Goal: Information Seeking & Learning: Check status

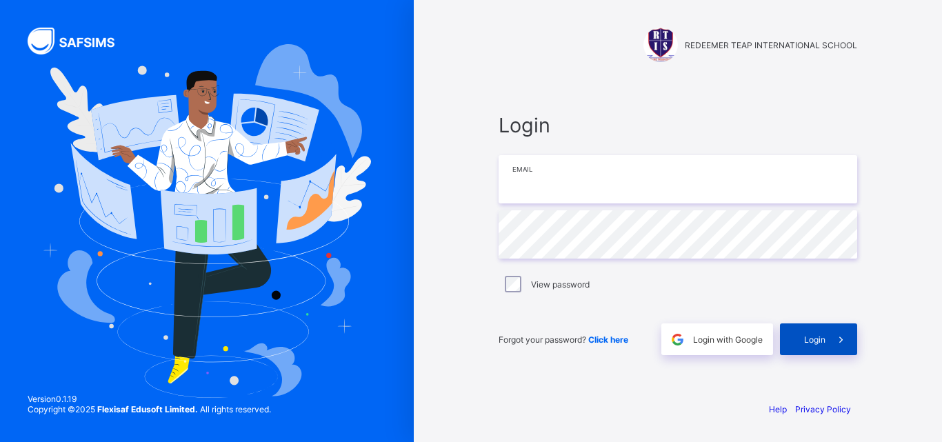
type input "**********"
click at [811, 339] on span "Login" at bounding box center [814, 340] width 21 height 10
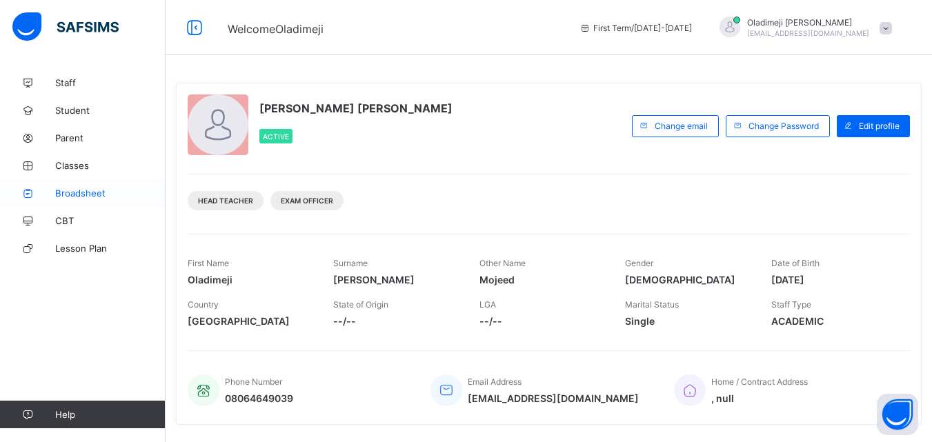
click at [79, 191] on span "Broadsheet" at bounding box center [110, 193] width 110 height 11
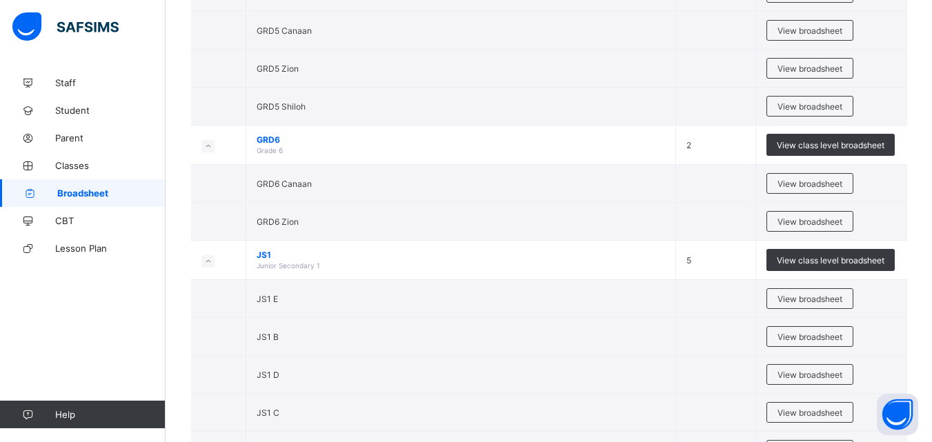
scroll to position [1694, 0]
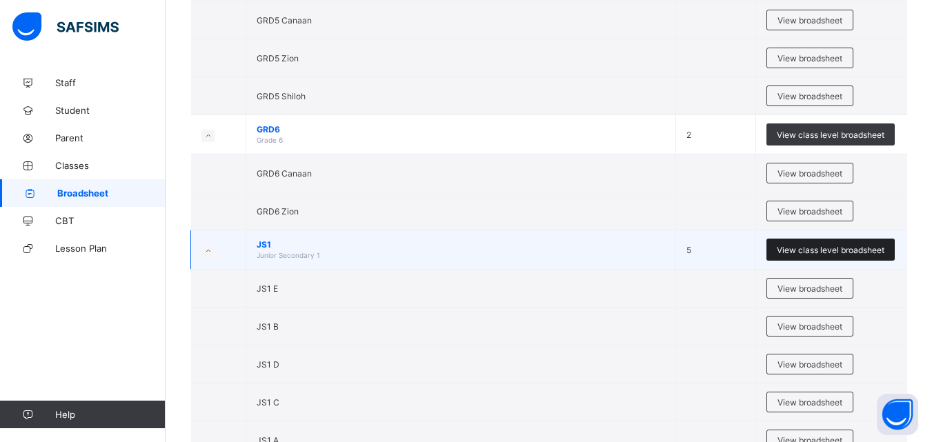
click at [824, 248] on span "View class level broadsheet" at bounding box center [831, 250] width 108 height 10
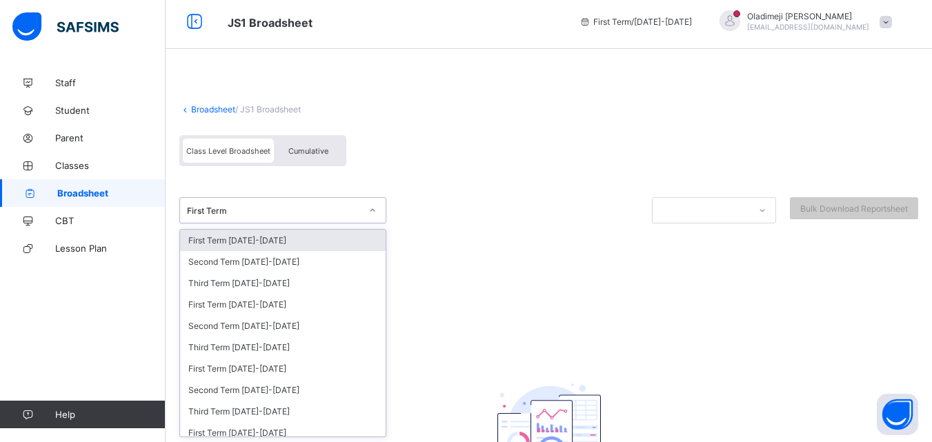
click at [374, 217] on div at bounding box center [372, 210] width 23 height 22
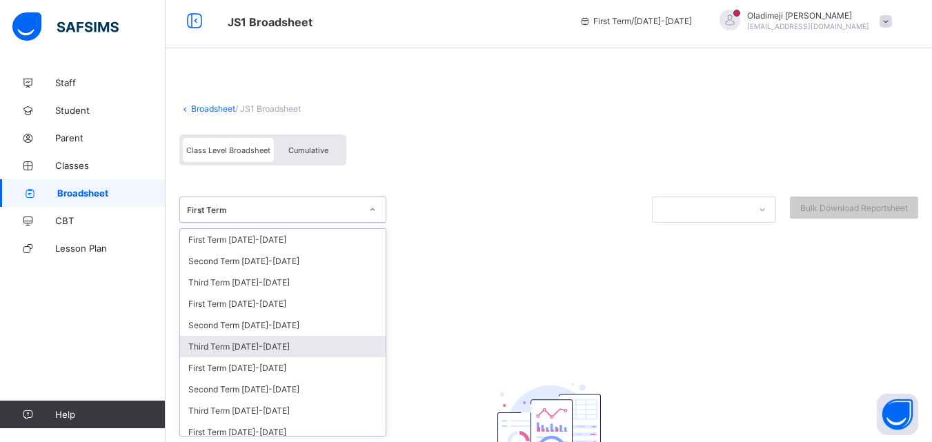
click at [241, 342] on div "Third Term 2024-2025" at bounding box center [283, 346] width 206 height 21
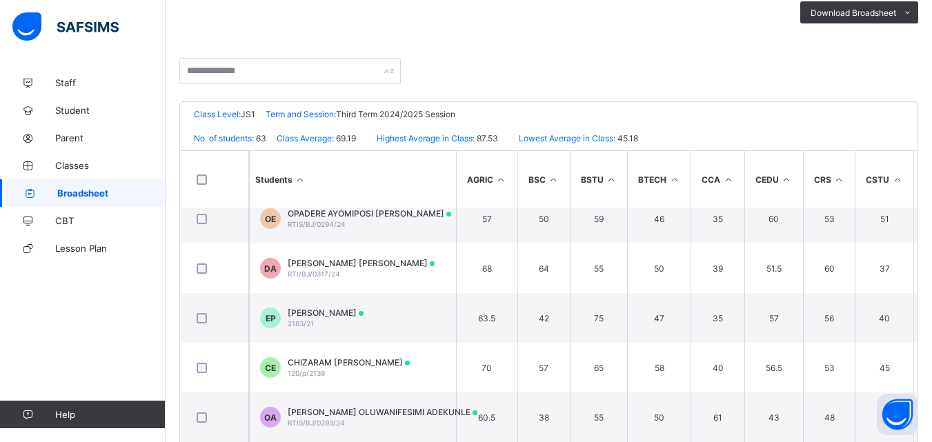
scroll to position [2802, 0]
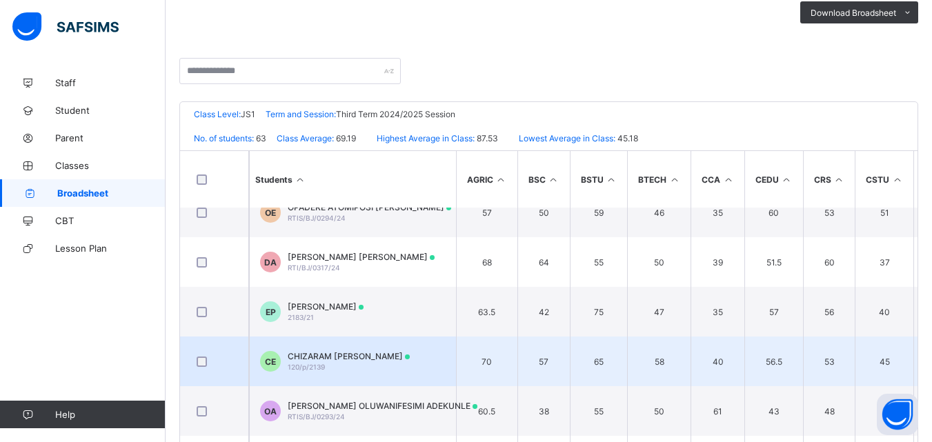
click at [323, 366] on span "120/p/2139" at bounding box center [306, 367] width 37 height 8
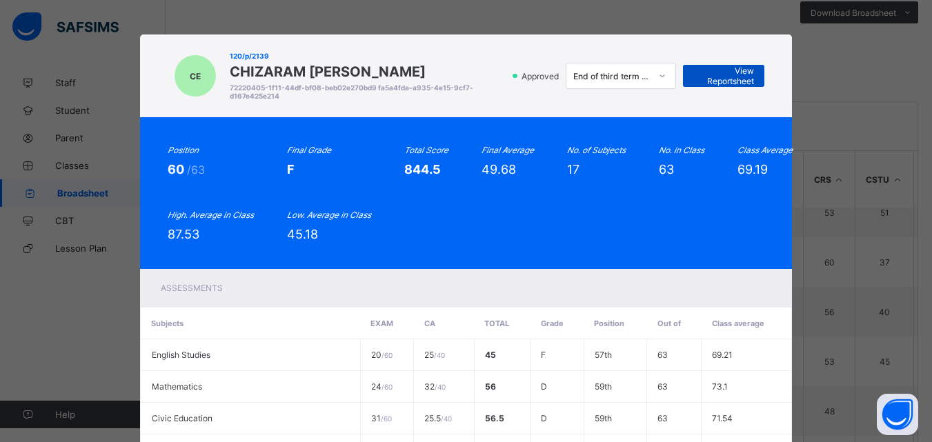
click at [721, 73] on span "View Reportsheet" at bounding box center [723, 76] width 61 height 21
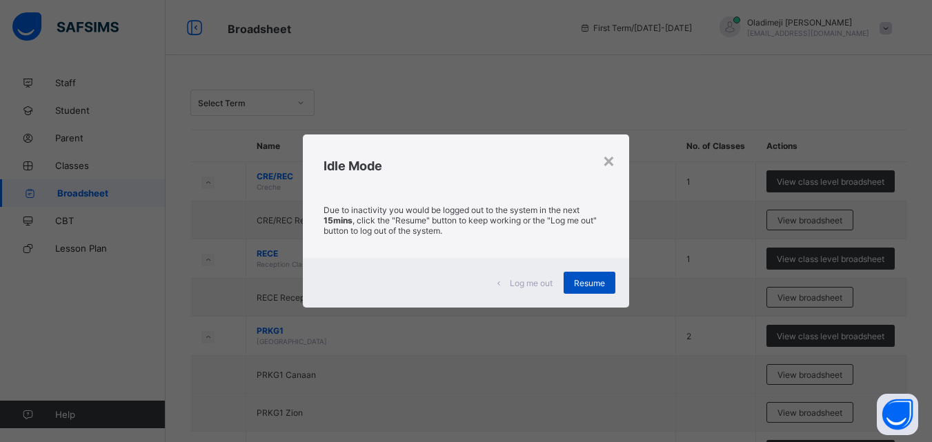
click at [595, 281] on span "Resume" at bounding box center [589, 283] width 31 height 10
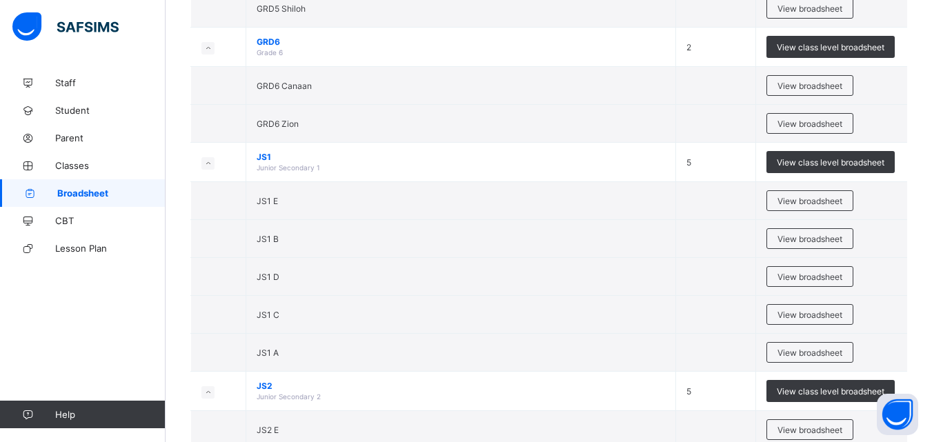
scroll to position [1738, 0]
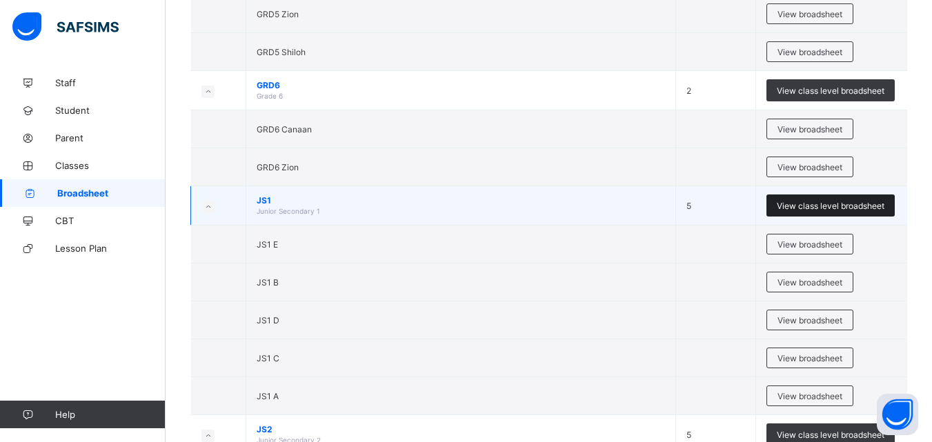
click at [811, 202] on span "View class level broadsheet" at bounding box center [831, 206] width 108 height 10
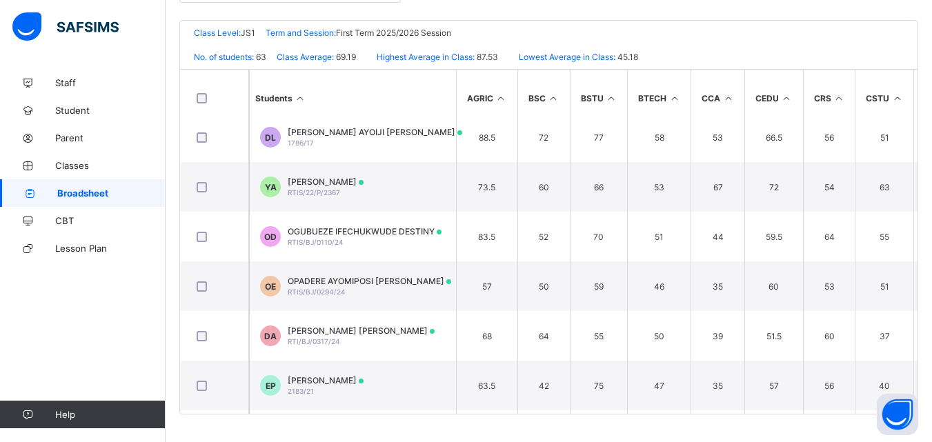
scroll to position [2653, 0]
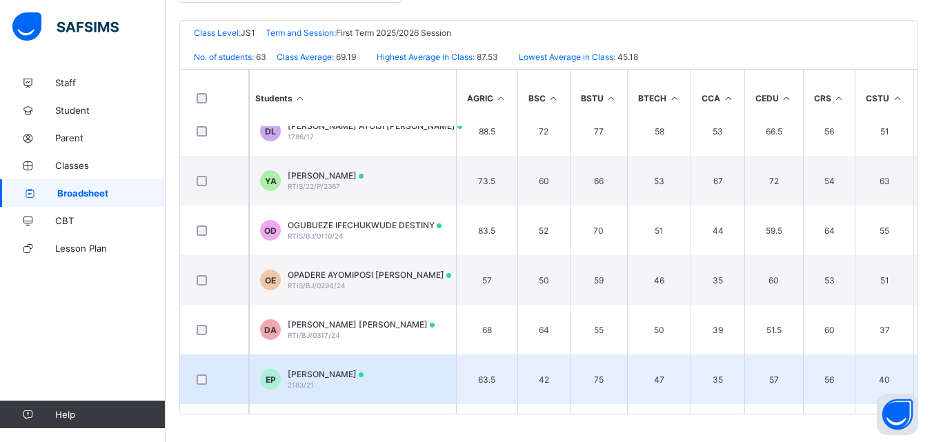
click at [337, 384] on div "Emmanuel Philip 2183/21" at bounding box center [326, 379] width 76 height 21
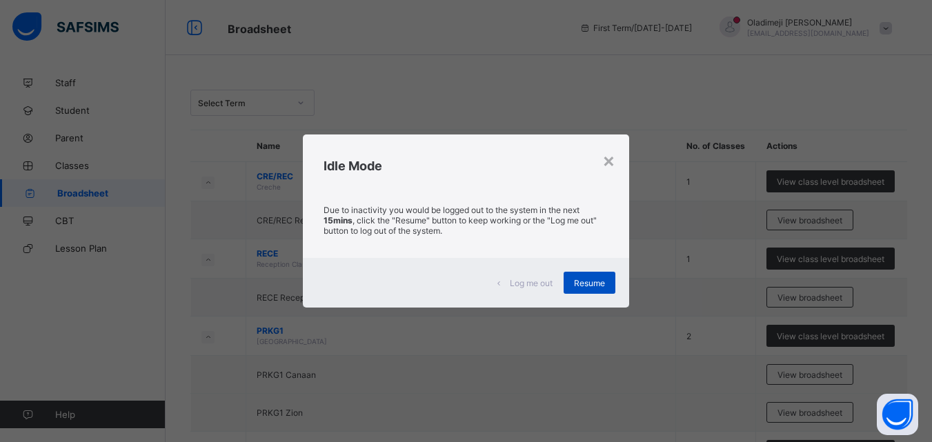
click at [596, 282] on span "Resume" at bounding box center [589, 283] width 31 height 10
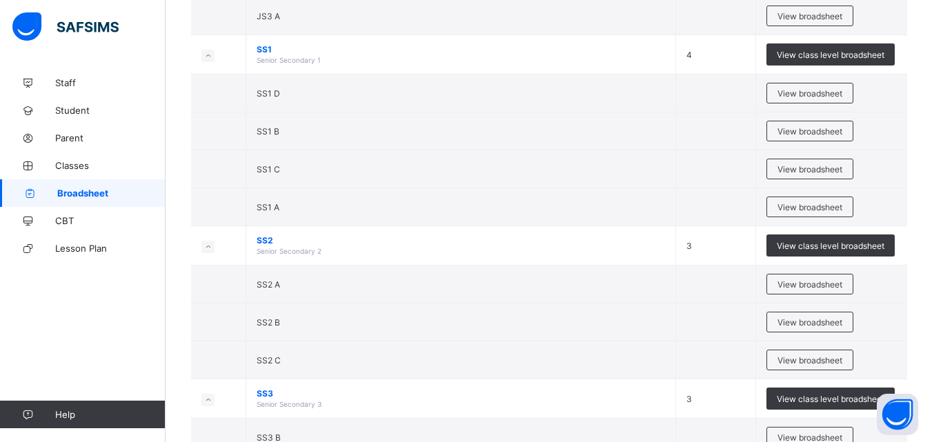
scroll to position [2544, 0]
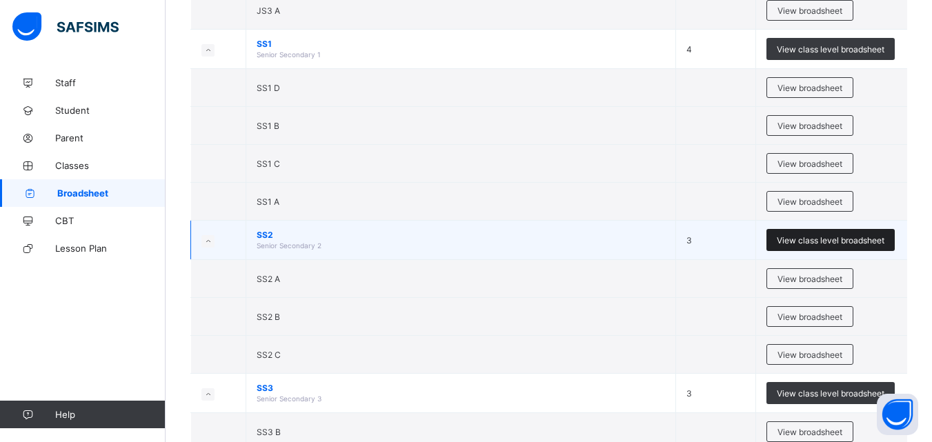
click at [820, 243] on span "View class level broadsheet" at bounding box center [831, 240] width 108 height 10
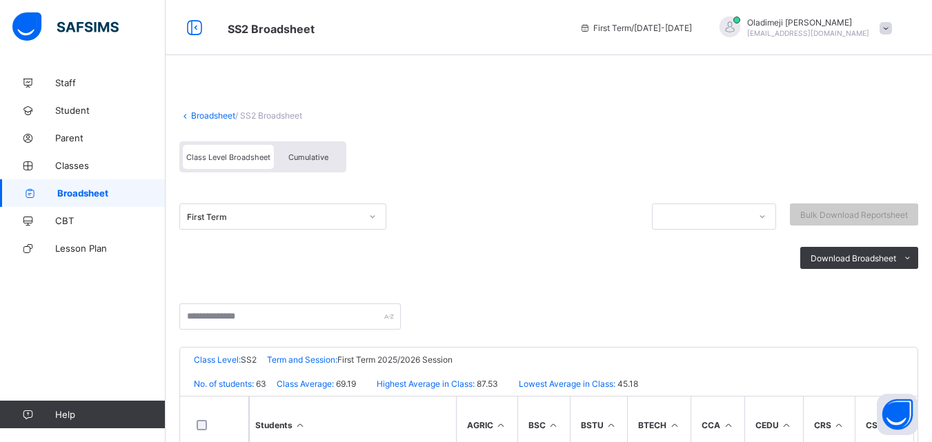
click at [216, 115] on link "Broadsheet" at bounding box center [213, 115] width 44 height 10
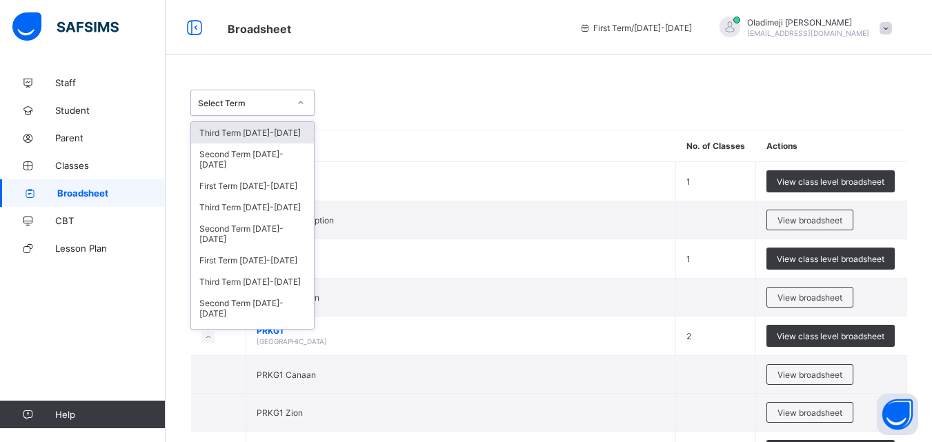
click at [297, 98] on icon at bounding box center [301, 103] width 8 height 14
drag, startPoint x: 261, startPoint y: 267, endPoint x: 260, endPoint y: 210, distance: 57.3
click at [260, 210] on div "Third Term 2025-2026 Second Term 2025-2026 First Term 2025-2026 Third Term 2024…" at bounding box center [252, 225] width 123 height 207
click at [260, 210] on div "Third Term 2024-2025" at bounding box center [252, 207] width 123 height 21
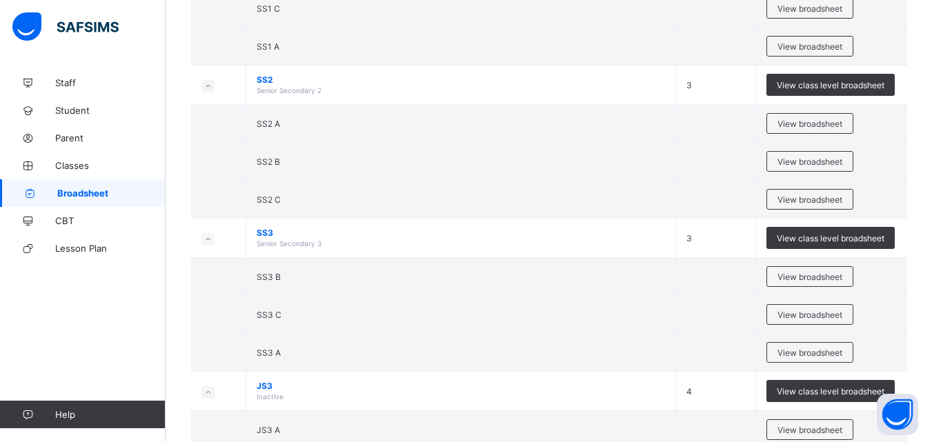
scroll to position [2704, 0]
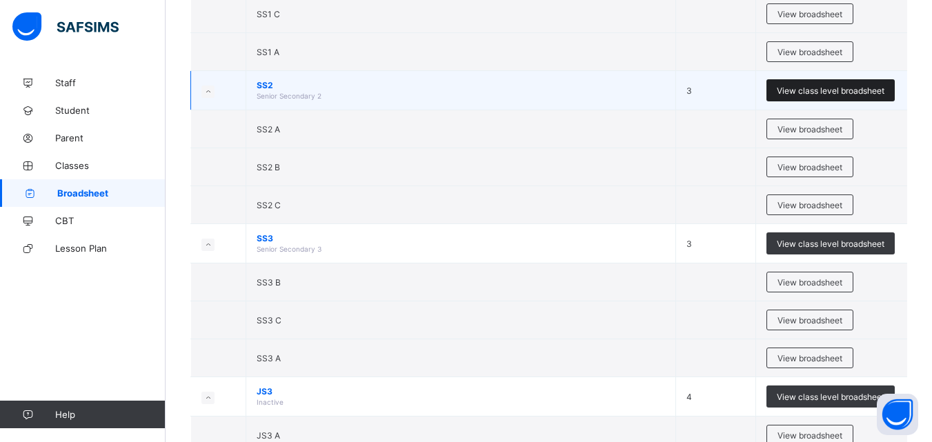
click at [833, 96] on span "View class level broadsheet" at bounding box center [831, 91] width 108 height 10
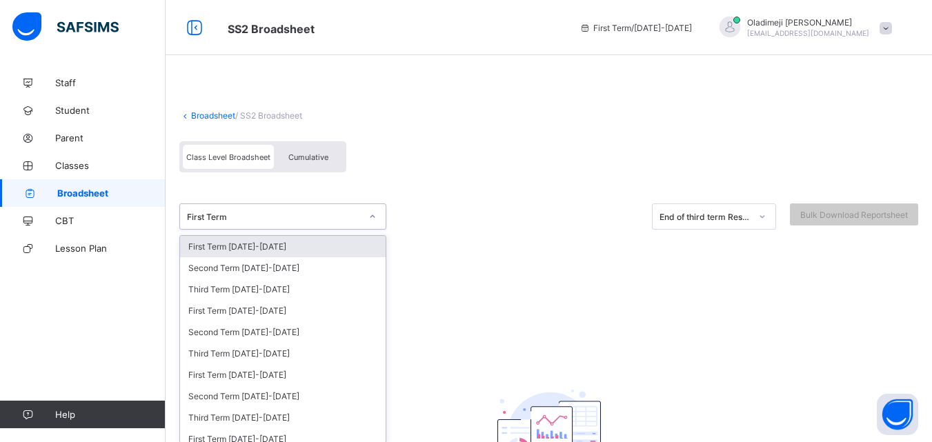
scroll to position [7, 0]
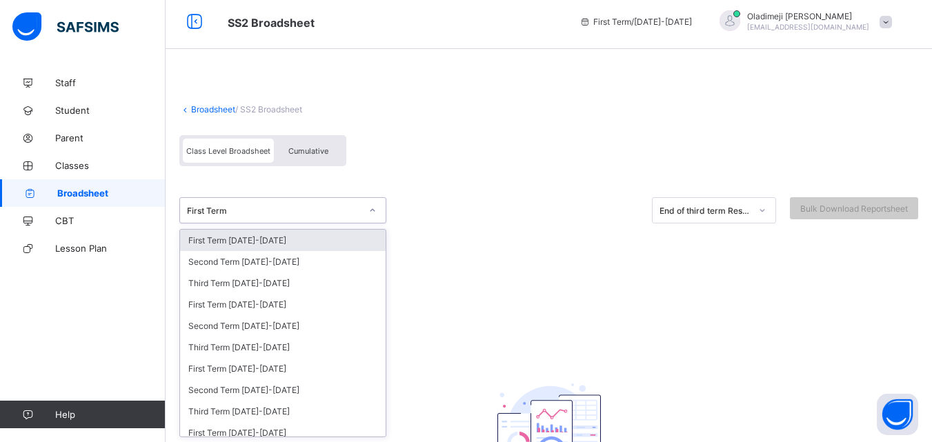
click at [369, 218] on div at bounding box center [372, 210] width 23 height 22
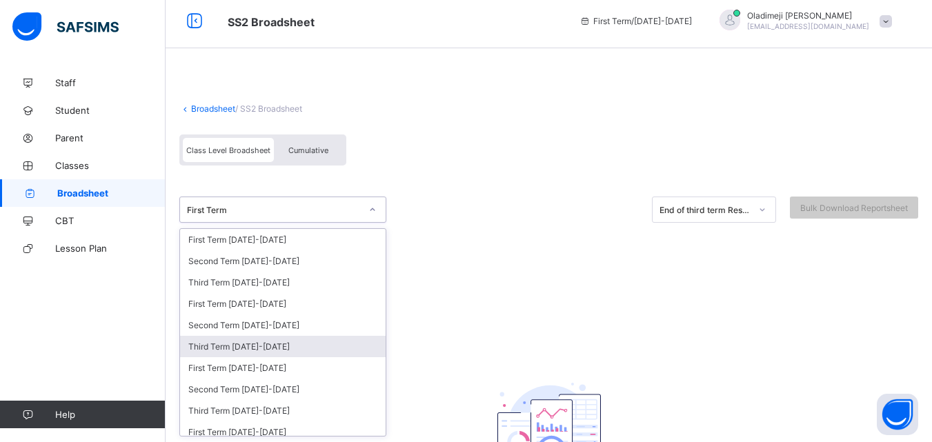
click at [231, 350] on div "Third Term 2024-2025" at bounding box center [283, 346] width 206 height 21
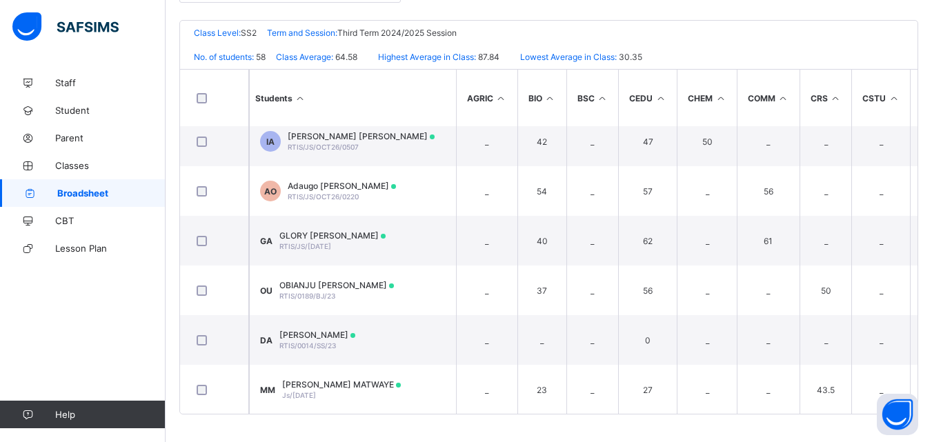
scroll to position [2599, 0]
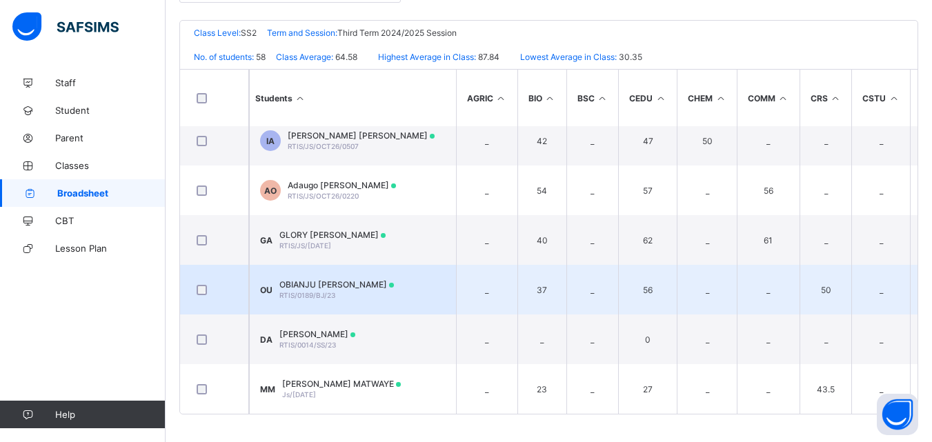
click at [328, 279] on span "OBIANJU GERALDIN UWAGWU" at bounding box center [336, 284] width 115 height 10
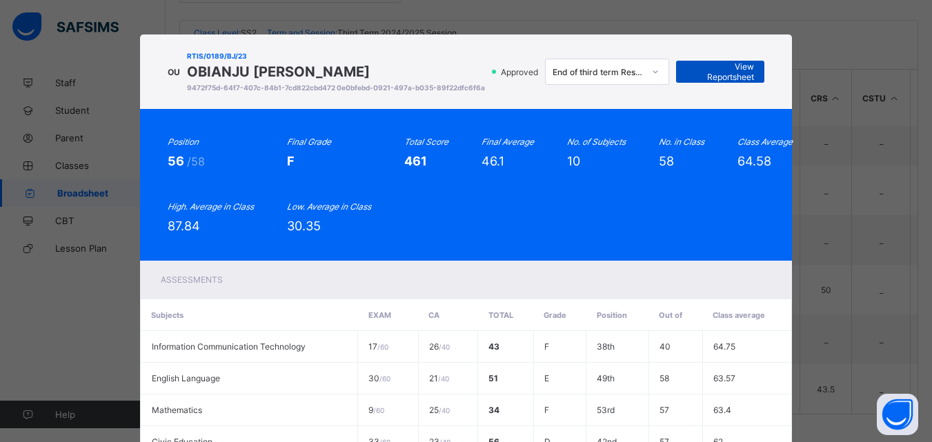
click at [733, 72] on span "View Reportsheet" at bounding box center [720, 71] width 68 height 21
